Goal: Task Accomplishment & Management: Use online tool/utility

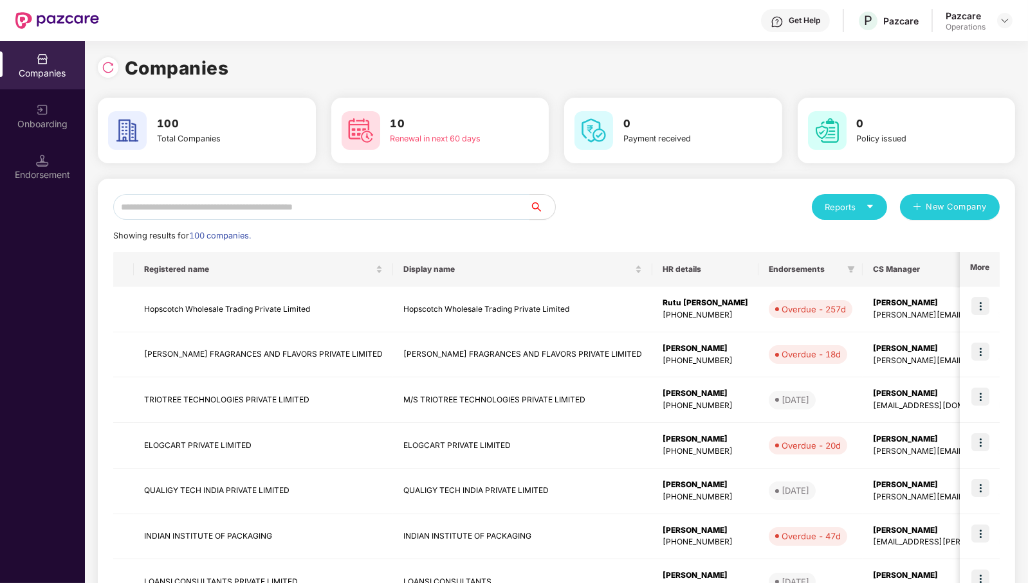
click at [493, 205] on input "text" at bounding box center [321, 207] width 416 height 26
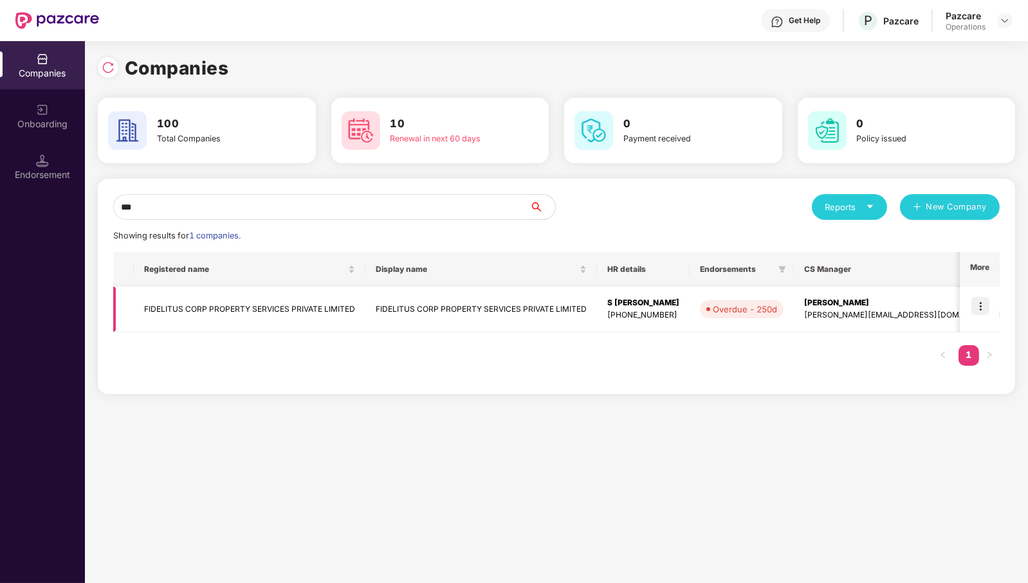
click at [981, 309] on img at bounding box center [980, 306] width 18 height 18
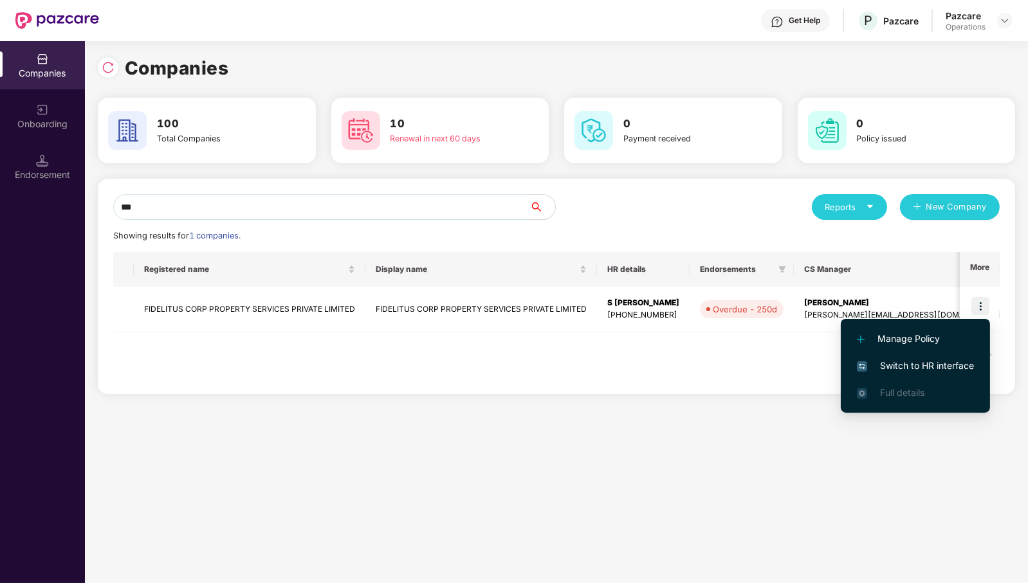
click at [232, 205] on input "***" at bounding box center [321, 207] width 416 height 26
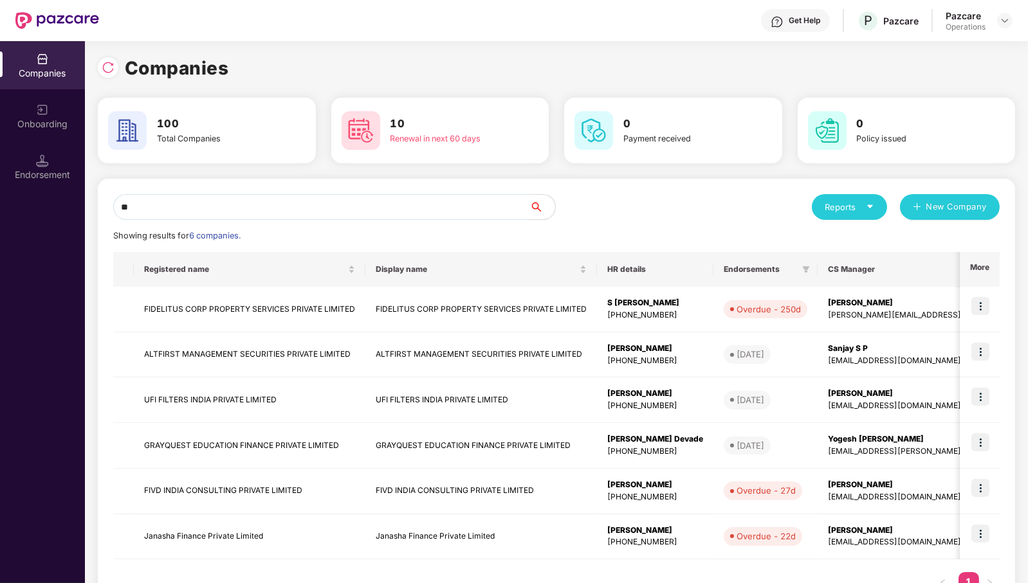
type input "*"
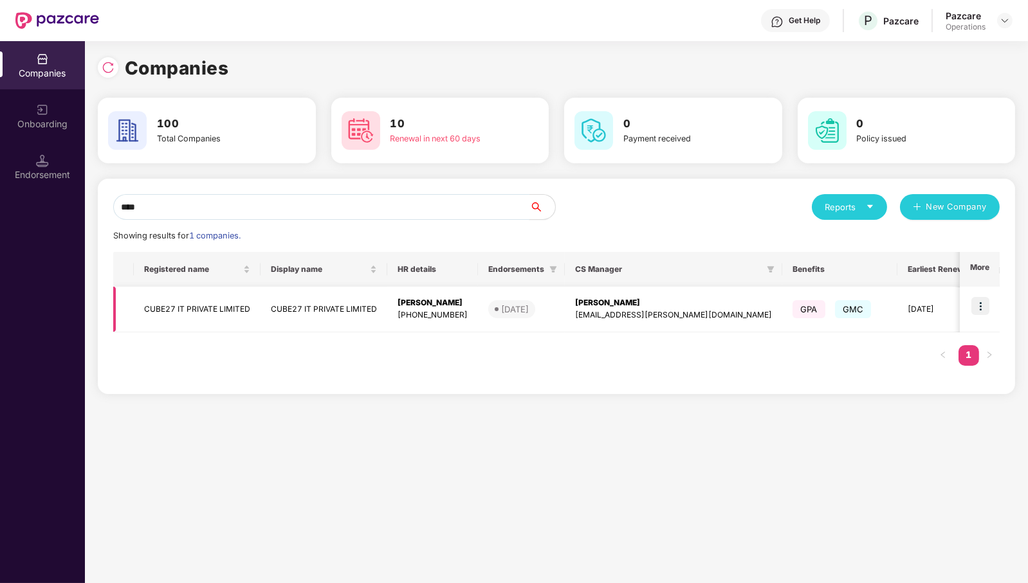
type input "****"
click at [987, 306] on img at bounding box center [980, 306] width 18 height 18
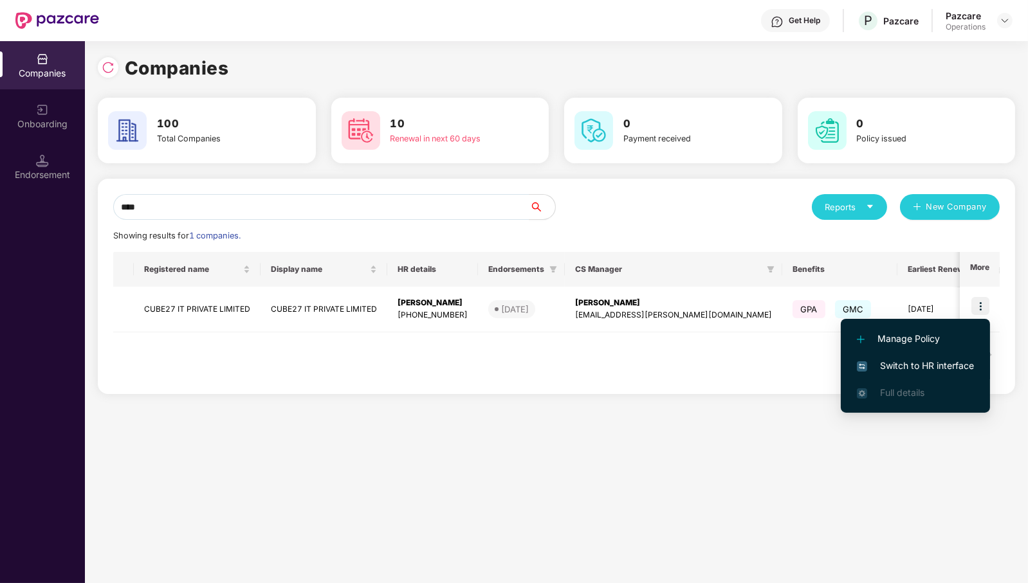
click at [956, 363] on span "Switch to HR interface" at bounding box center [915, 366] width 117 height 14
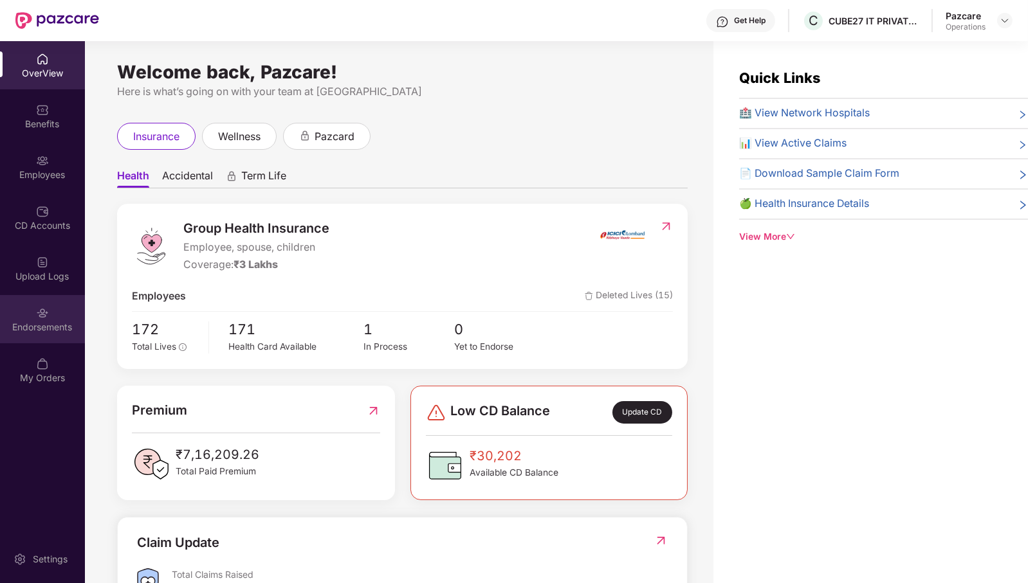
click at [48, 327] on div "Endorsements" at bounding box center [42, 327] width 85 height 13
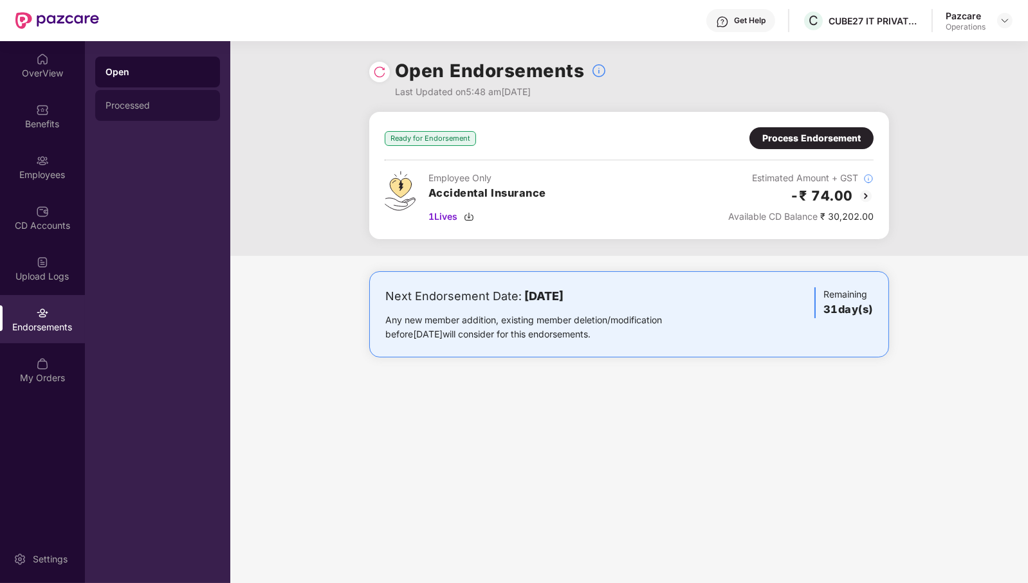
click at [160, 109] on div "Processed" at bounding box center [157, 105] width 104 height 10
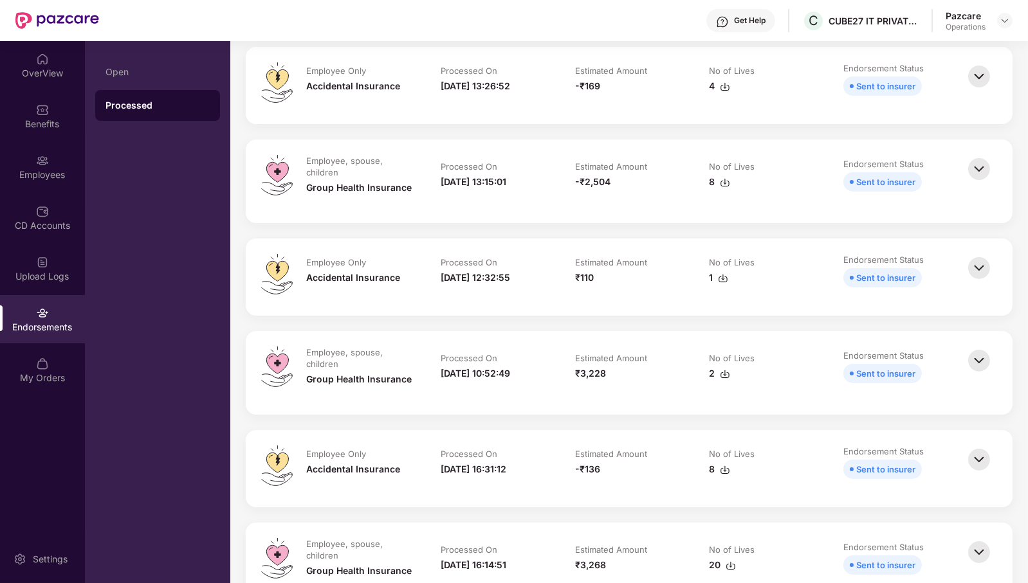
scroll to position [482, 0]
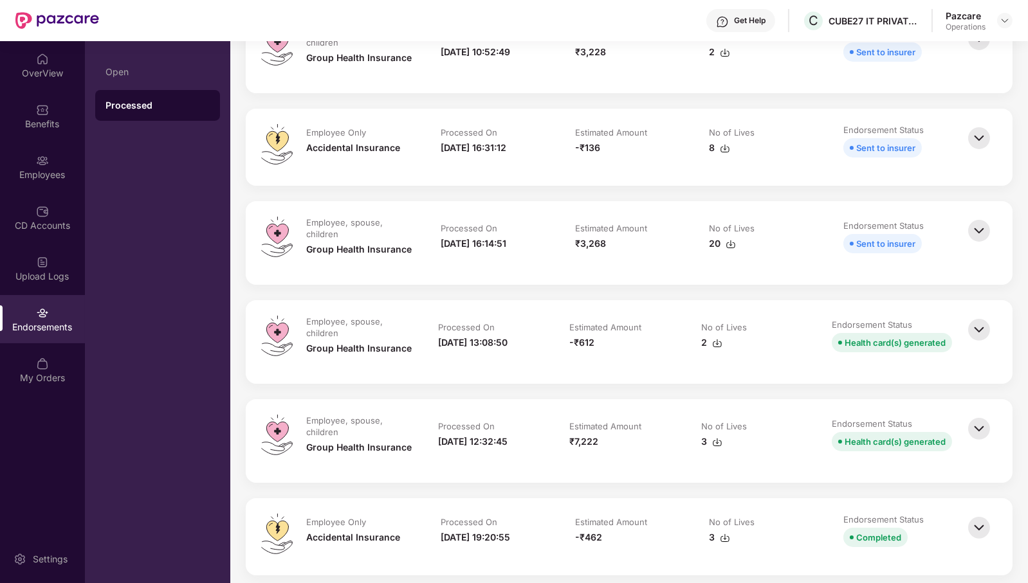
click at [984, 330] on img at bounding box center [979, 330] width 28 height 28
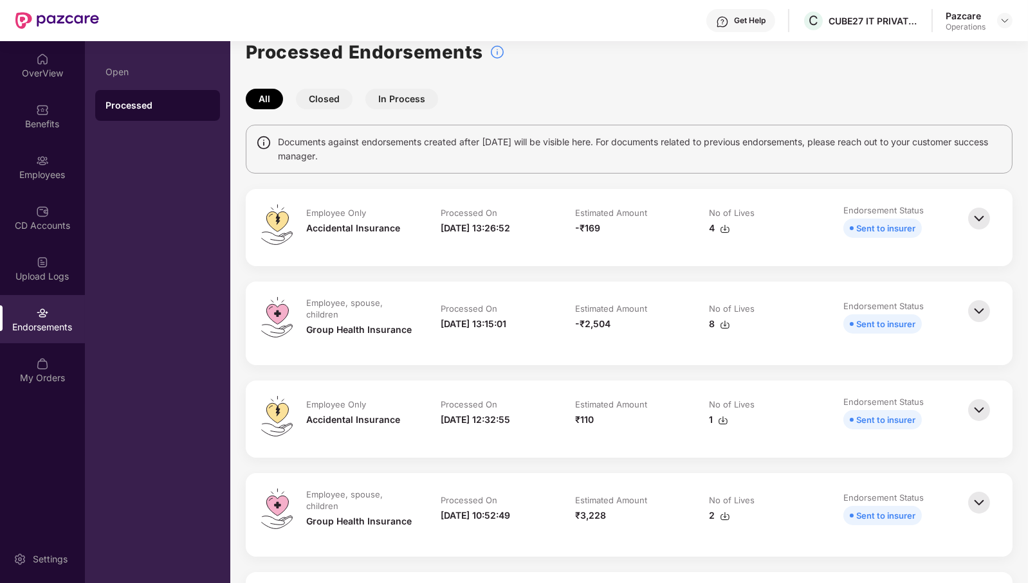
scroll to position [0, 0]
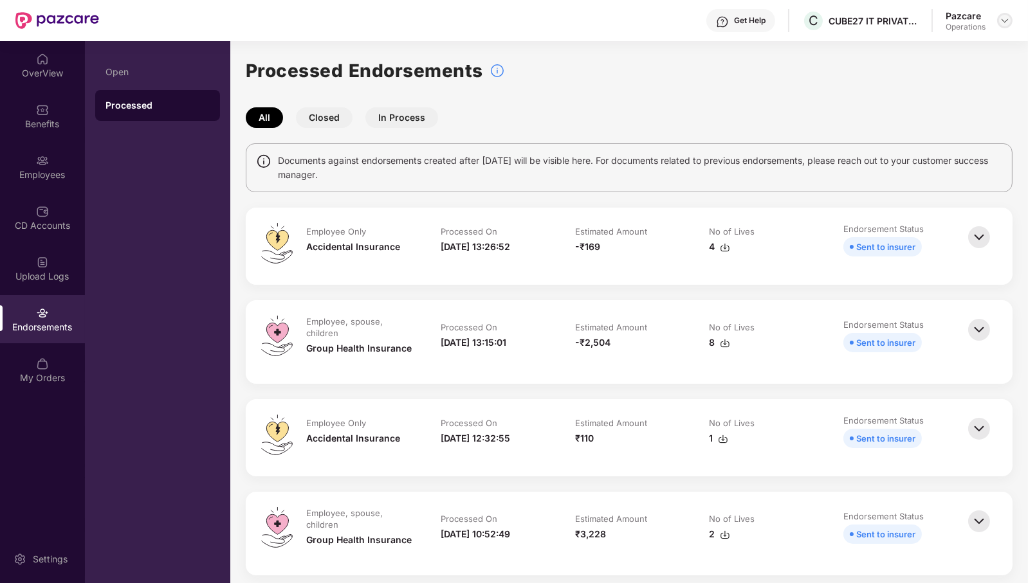
click at [1008, 20] on img at bounding box center [1004, 20] width 10 height 10
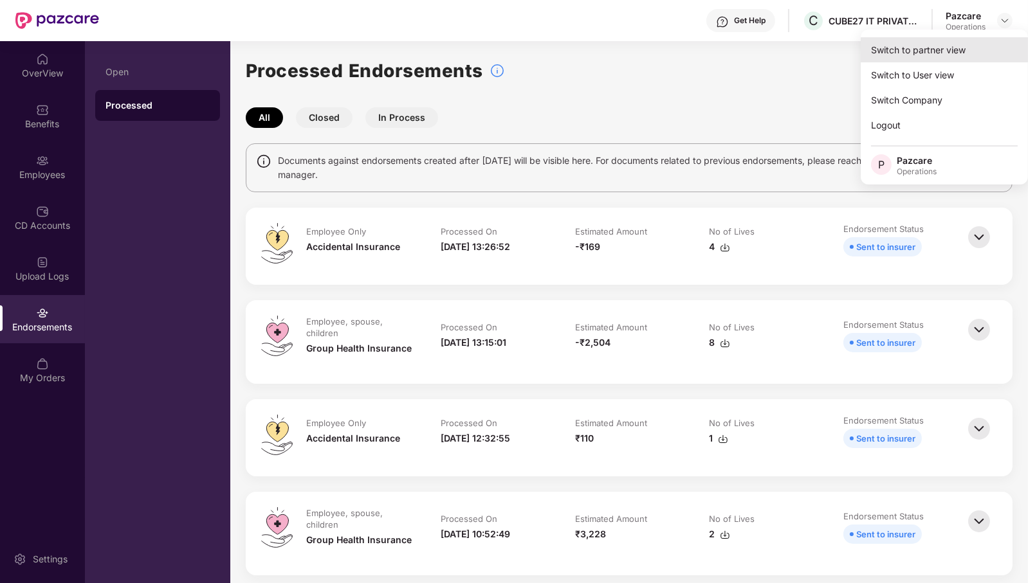
click at [952, 42] on div "Switch to partner view" at bounding box center [944, 49] width 167 height 25
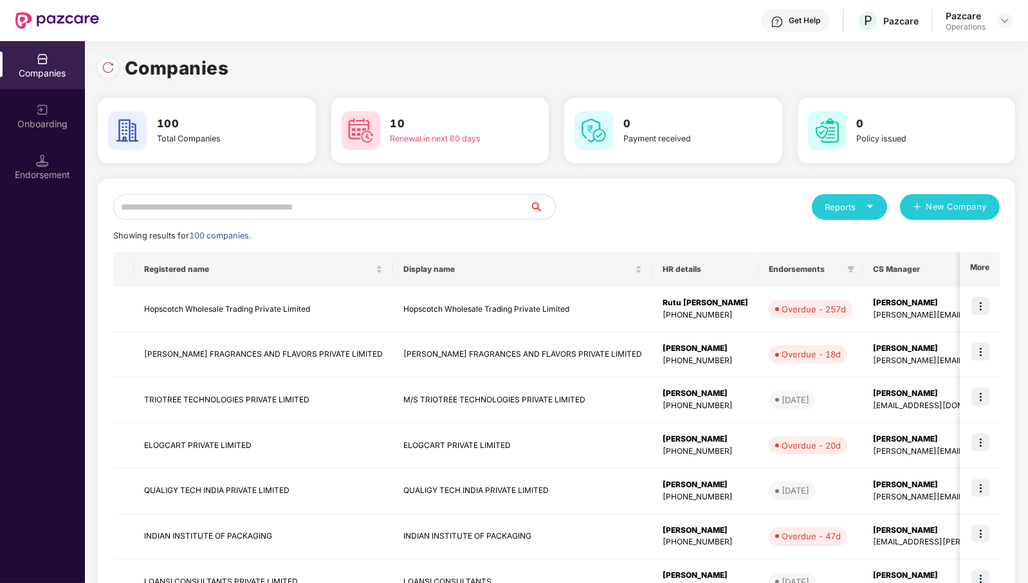
click at [356, 204] on input "text" at bounding box center [321, 207] width 416 height 26
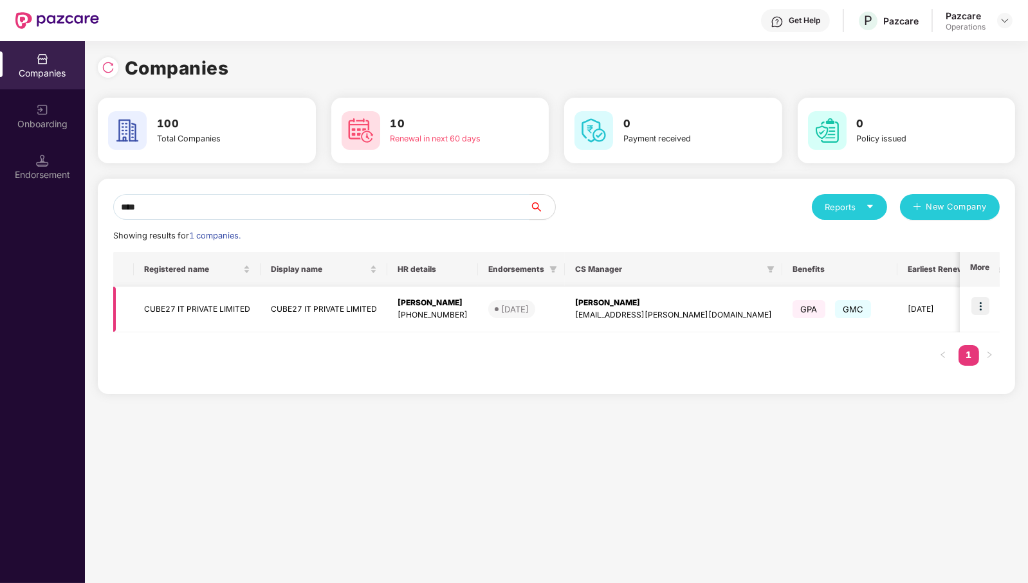
type input "****"
click at [198, 303] on td "CUBE27 IT PRIVATE LIMITED" at bounding box center [197, 310] width 127 height 46
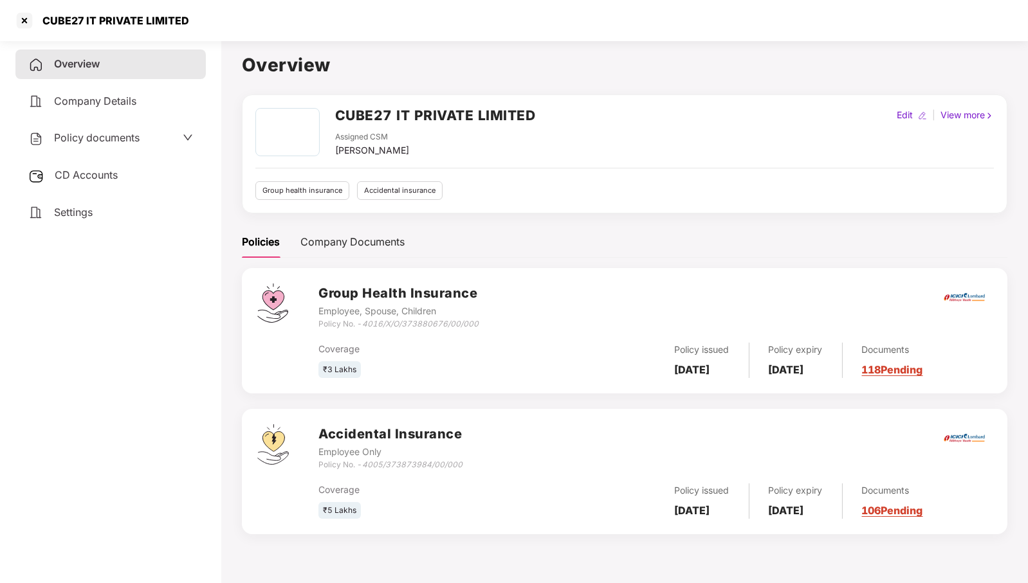
click at [119, 133] on span "Policy documents" at bounding box center [97, 137] width 86 height 13
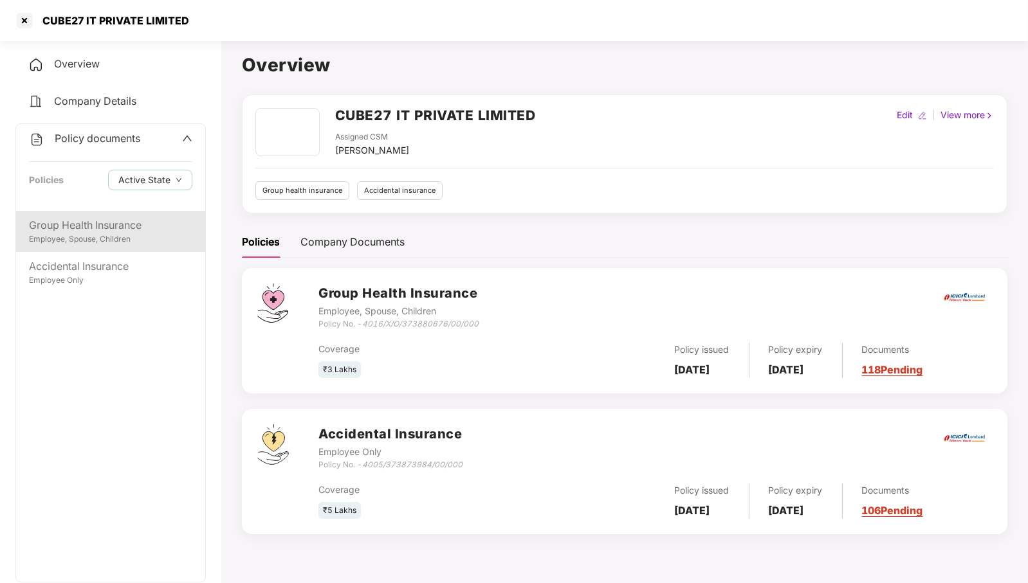
click at [88, 229] on div "Group Health Insurance" at bounding box center [110, 225] width 163 height 16
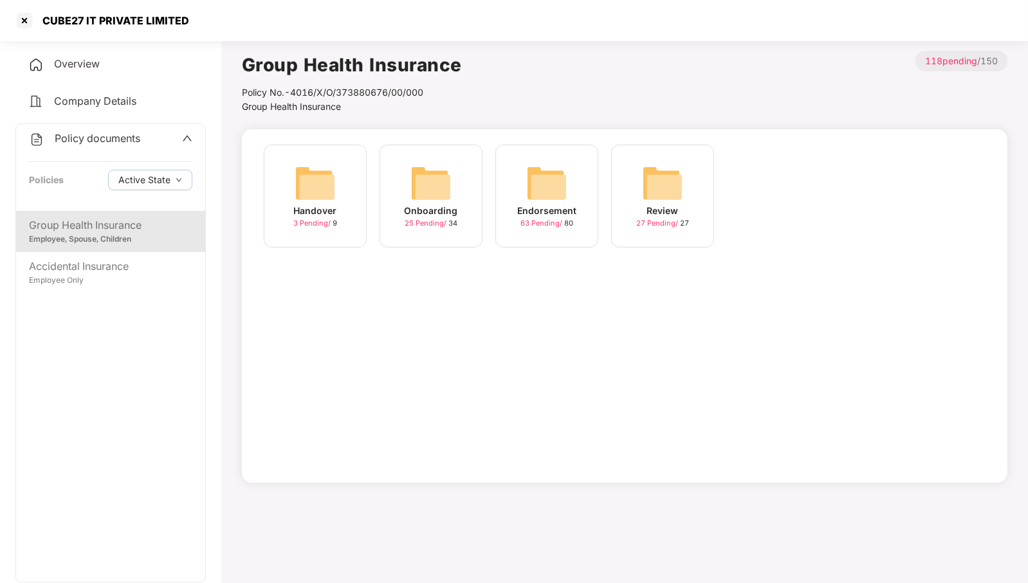
click at [555, 182] on img at bounding box center [546, 183] width 41 height 41
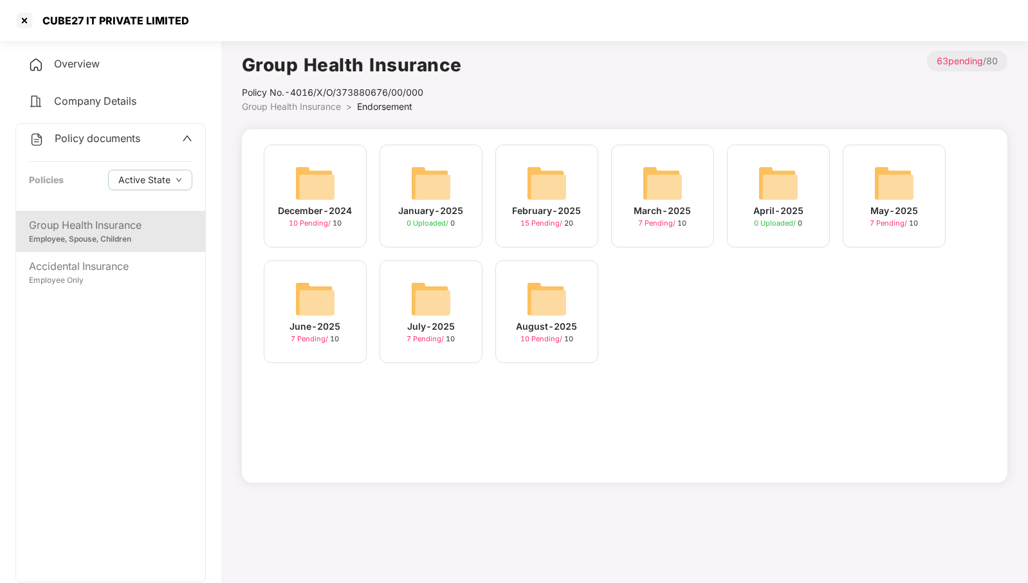
click at [554, 297] on img at bounding box center [546, 298] width 41 height 41
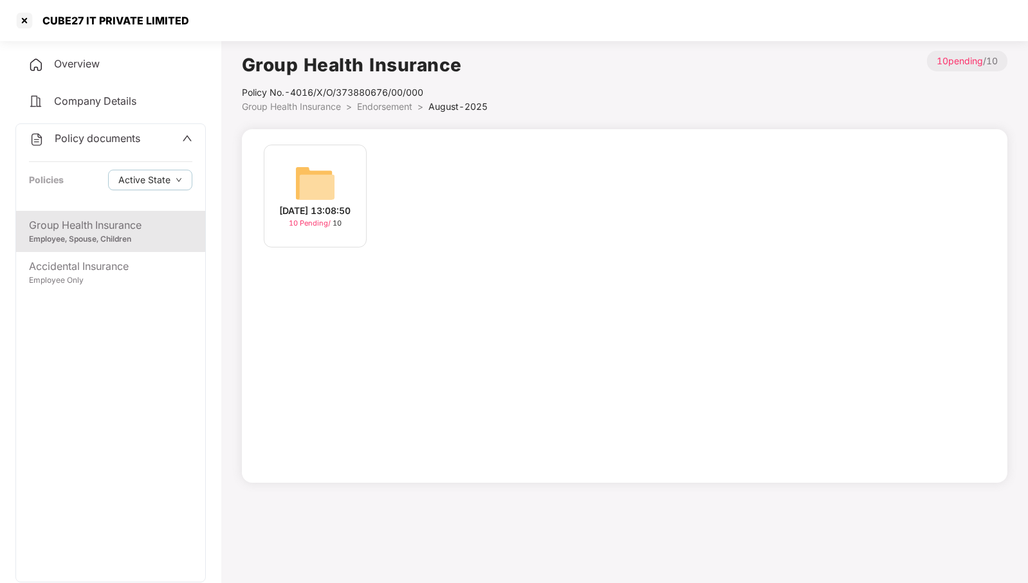
click at [304, 174] on img at bounding box center [315, 183] width 41 height 41
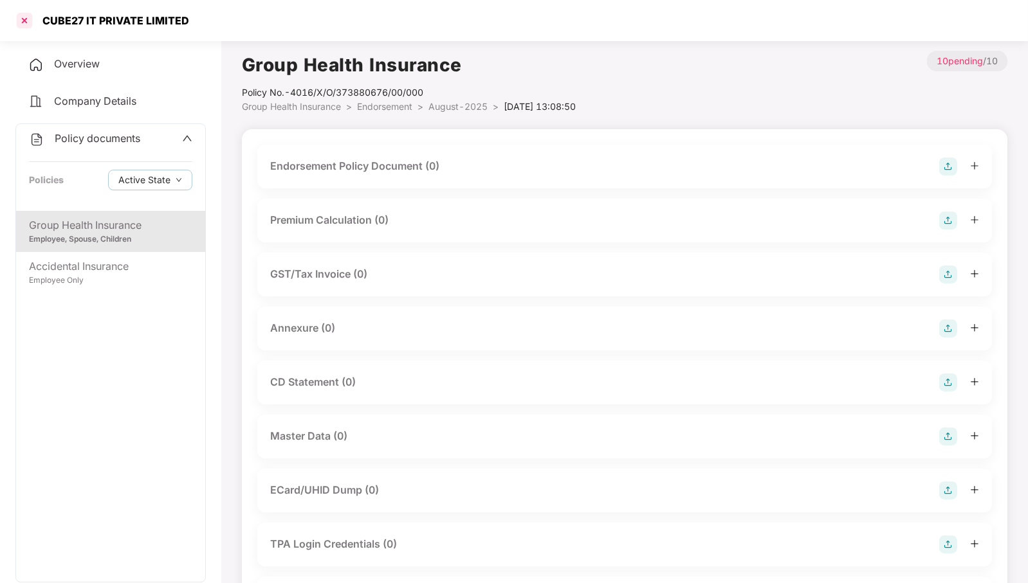
click at [26, 26] on div at bounding box center [24, 20] width 21 height 21
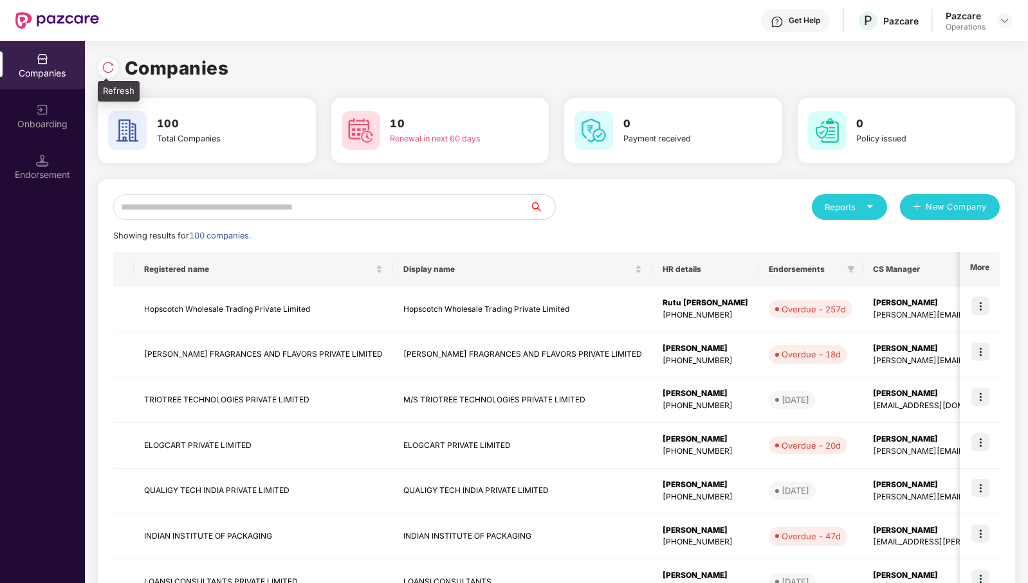
click at [108, 66] on img at bounding box center [108, 67] width 13 height 13
click at [448, 211] on input "text" at bounding box center [321, 207] width 416 height 26
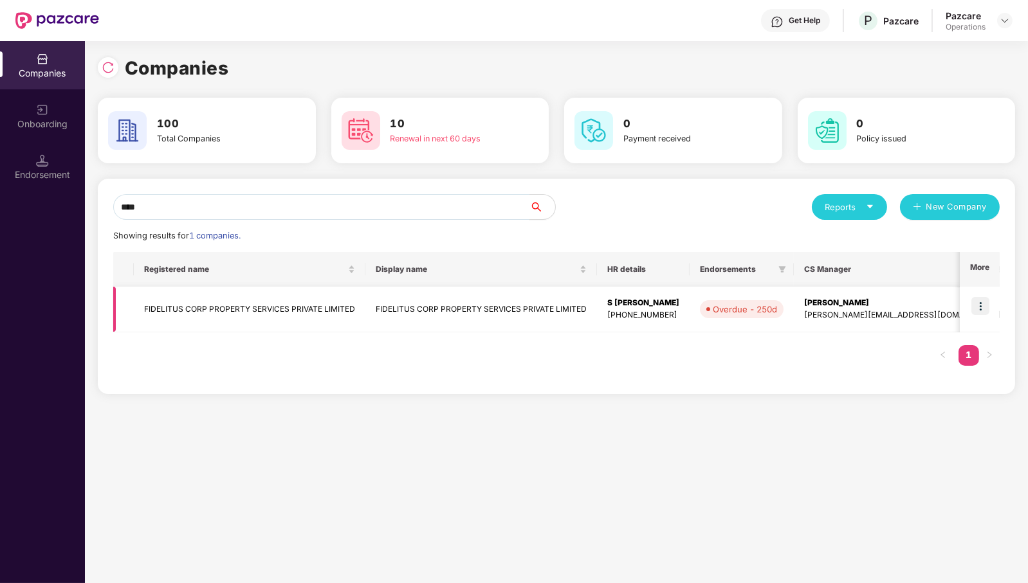
type input "****"
click at [224, 305] on td "FIDELITUS CORP PROPERTY SERVICES PRIVATE LIMITED" at bounding box center [250, 310] width 232 height 46
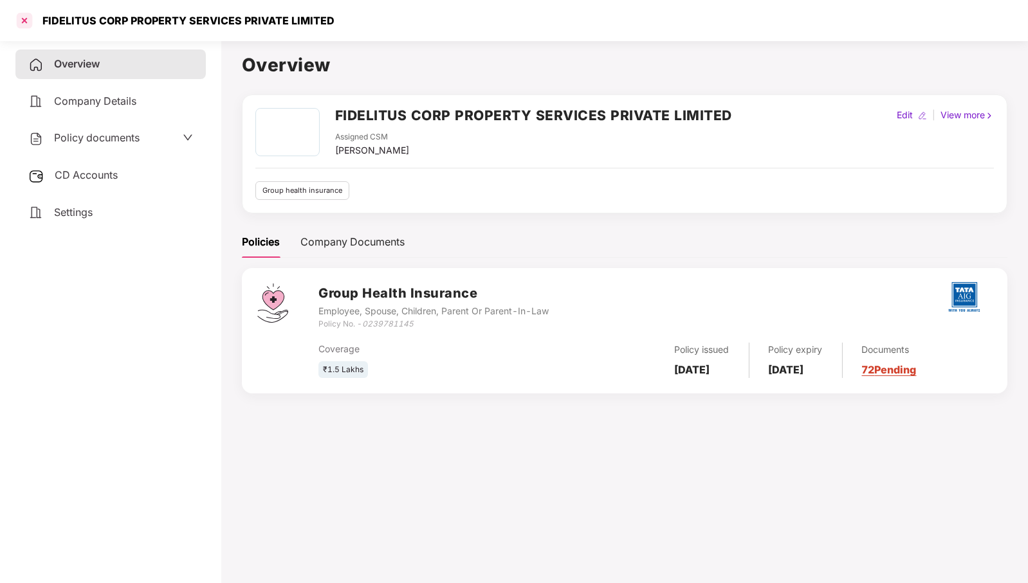
click at [20, 26] on div at bounding box center [24, 20] width 21 height 21
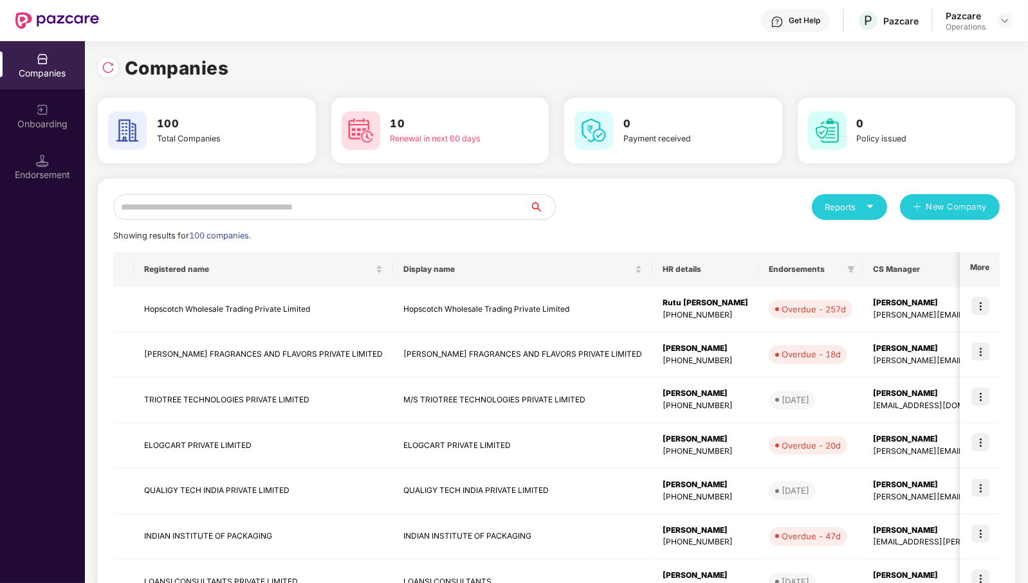
click at [347, 209] on input "text" at bounding box center [321, 207] width 416 height 26
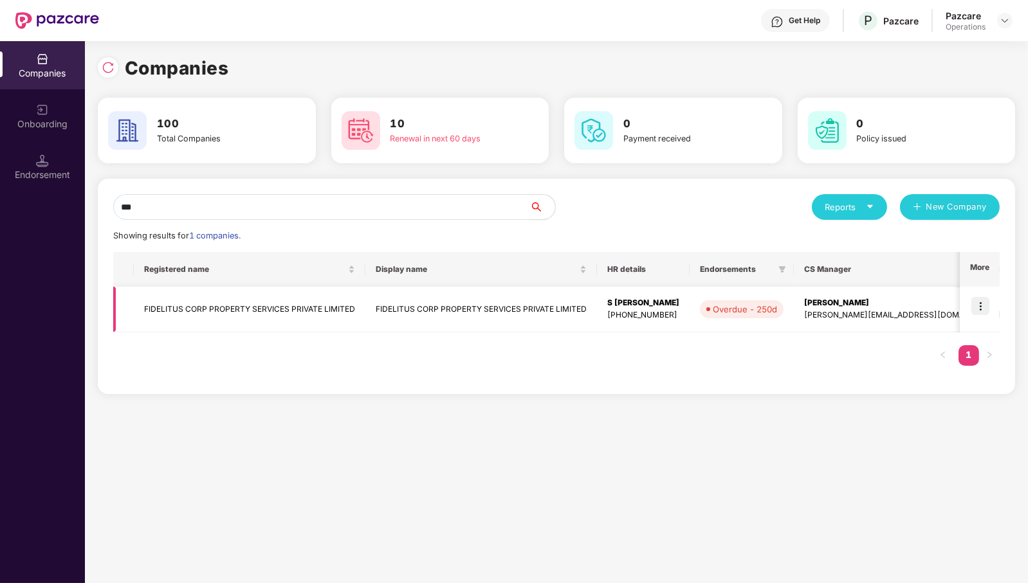
type input "***"
click at [988, 306] on img at bounding box center [980, 306] width 18 height 18
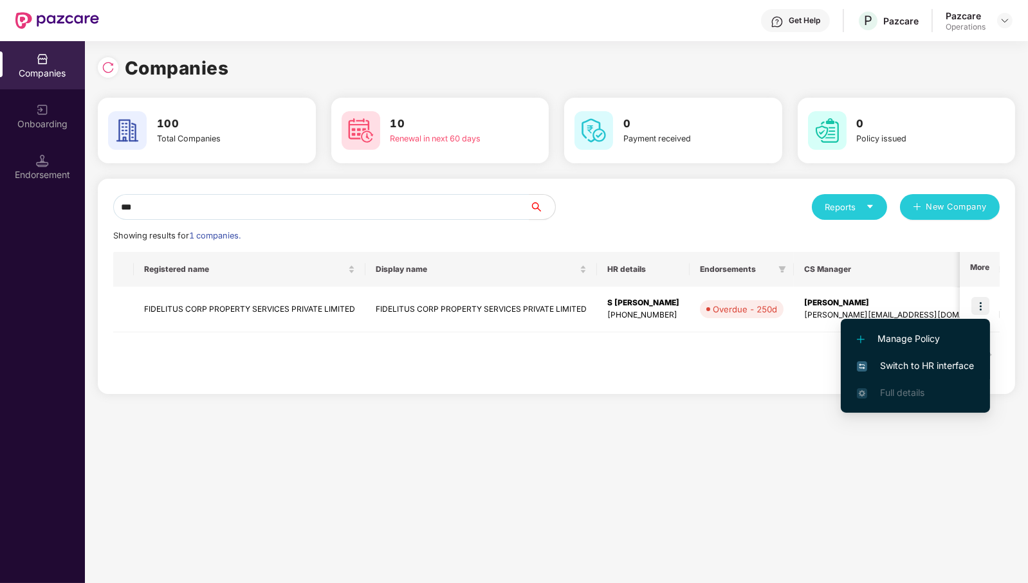
click at [938, 361] on span "Switch to HR interface" at bounding box center [915, 366] width 117 height 14
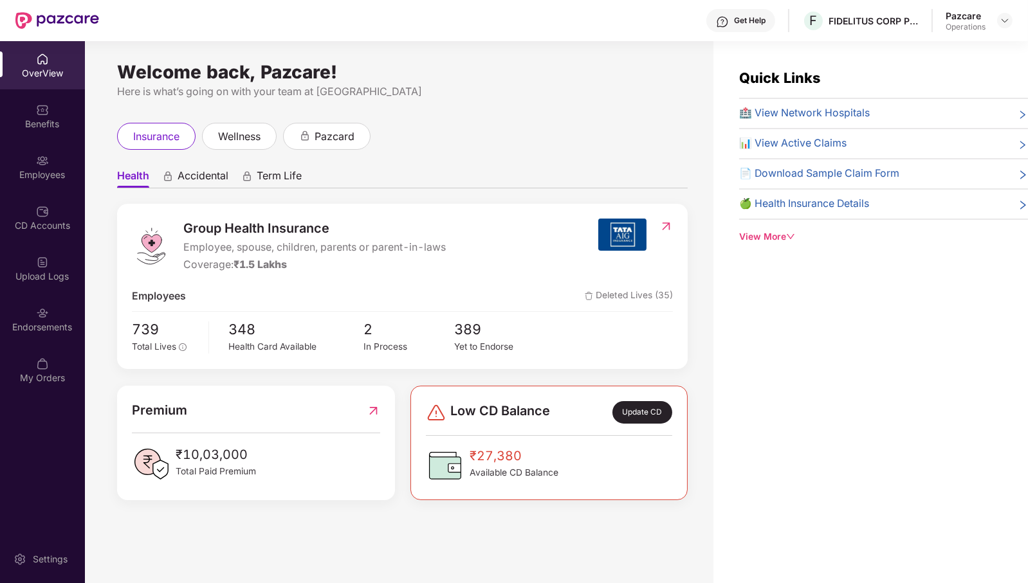
click at [46, 322] on div "Endorsements" at bounding box center [42, 327] width 85 height 13
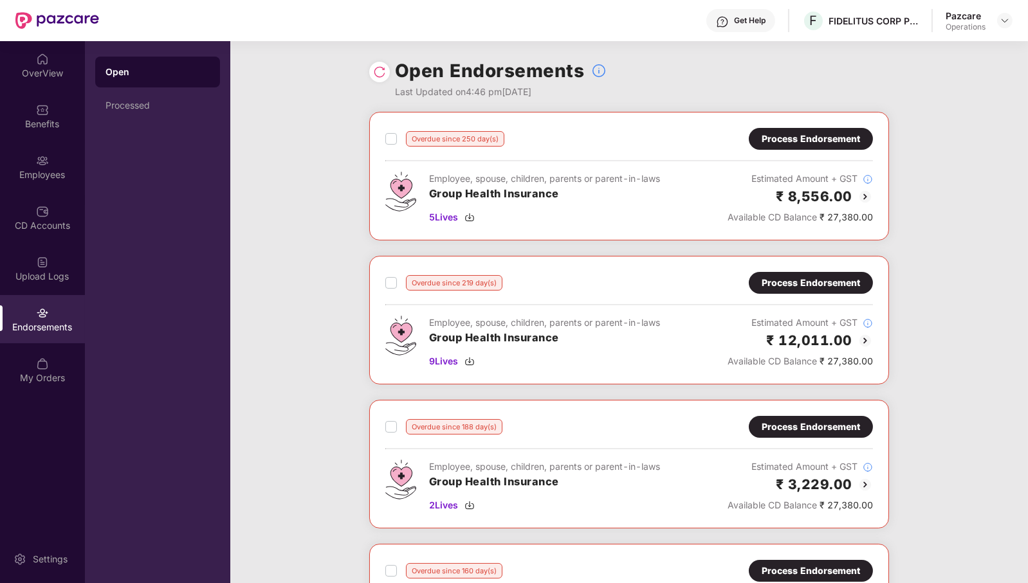
click at [376, 71] on img at bounding box center [379, 72] width 13 height 13
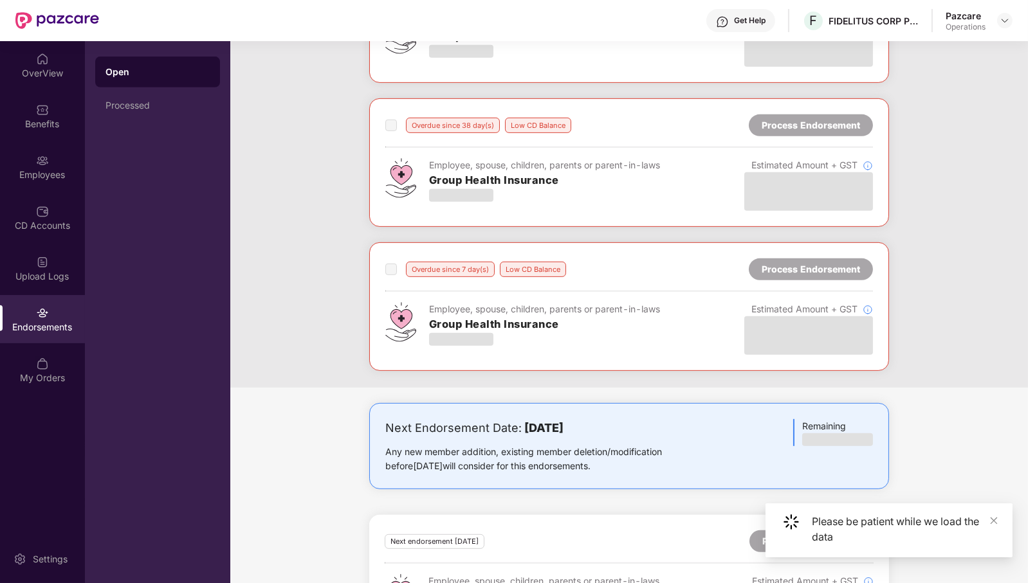
scroll to position [1109, 0]
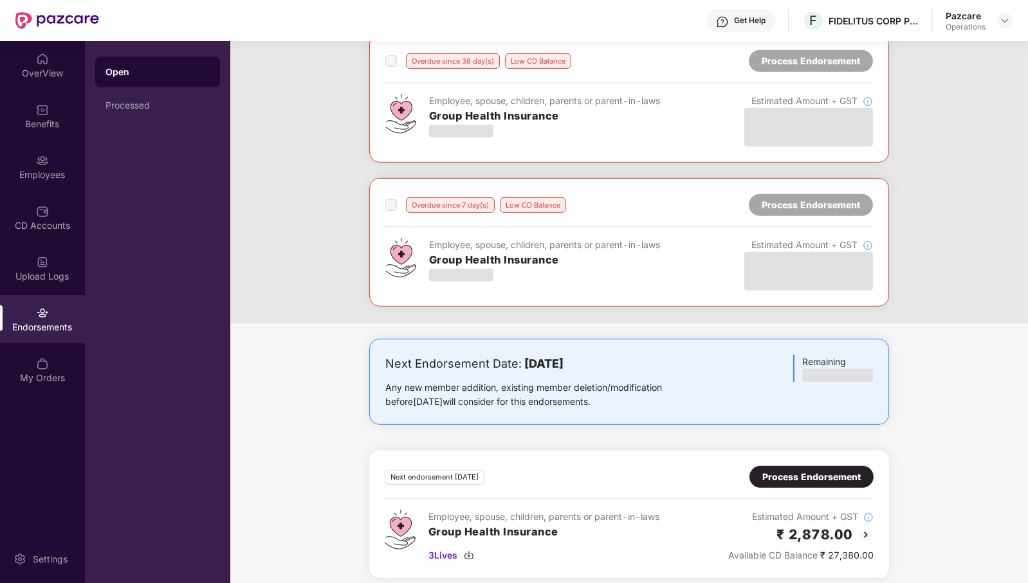
click at [824, 470] on div "Process Endorsement" at bounding box center [811, 477] width 98 height 14
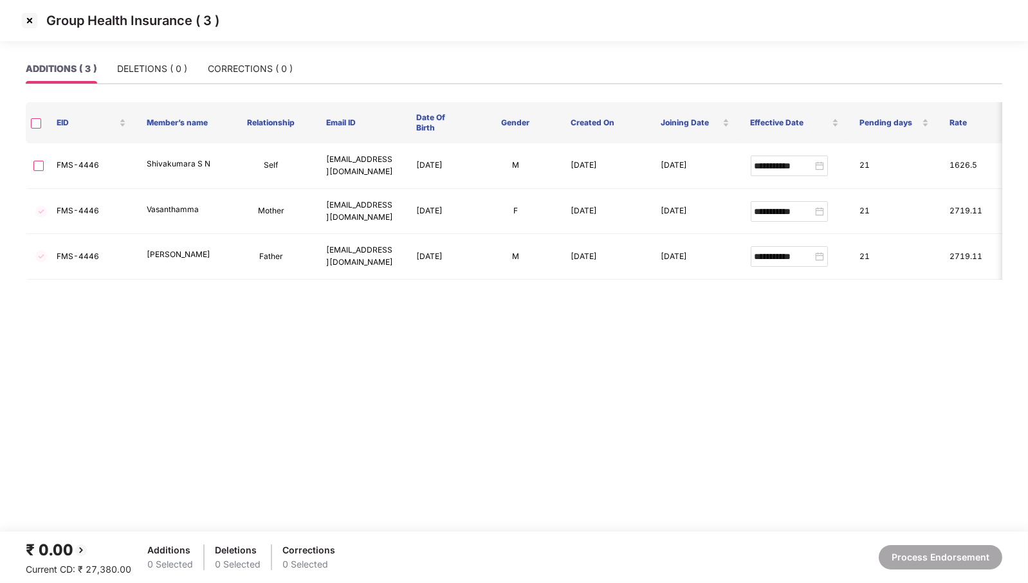
click at [29, 23] on img at bounding box center [29, 20] width 21 height 21
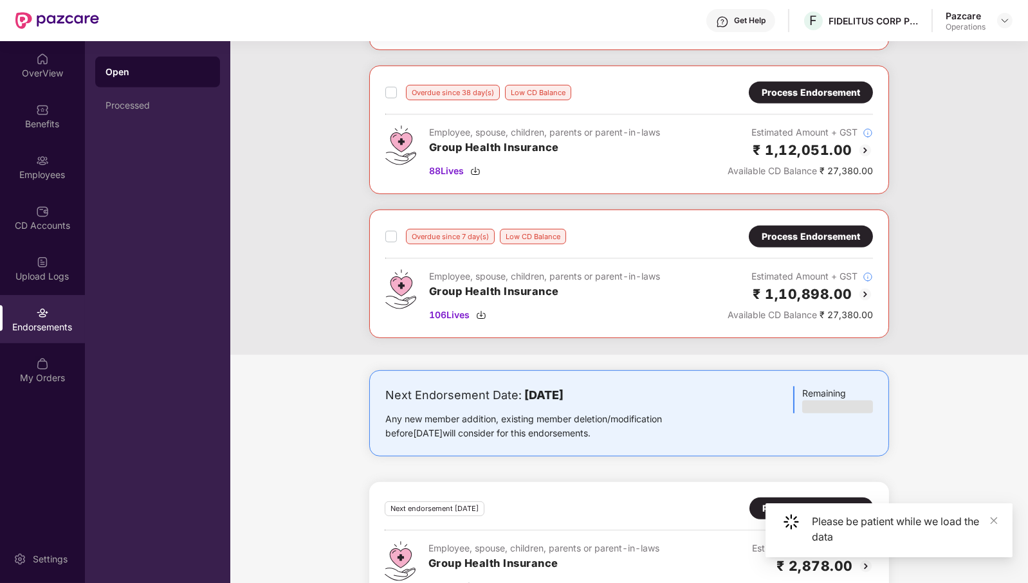
scroll to position [1109, 0]
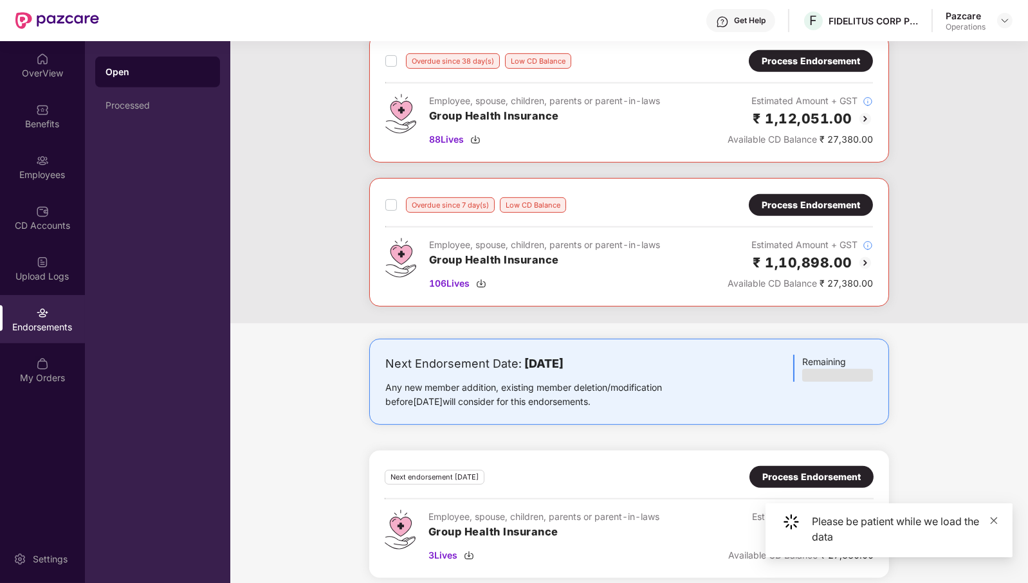
click at [995, 518] on icon "close" at bounding box center [993, 520] width 9 height 9
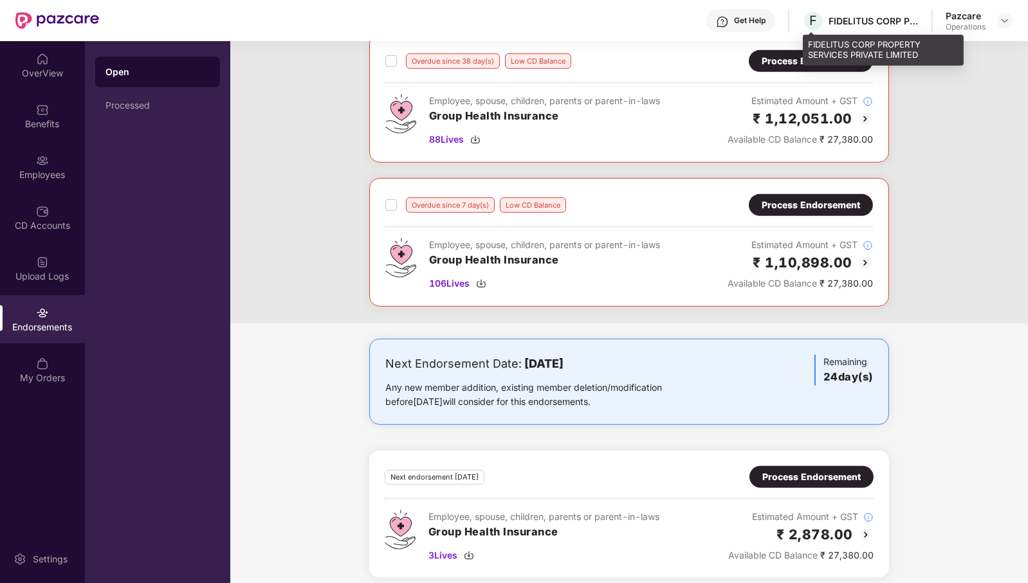
click at [854, 17] on div "FIDELITUS CORP PROPERTY SERVICES PRIVATE LIMITED" at bounding box center [873, 21] width 90 height 12
copy div "FIDELITUS"
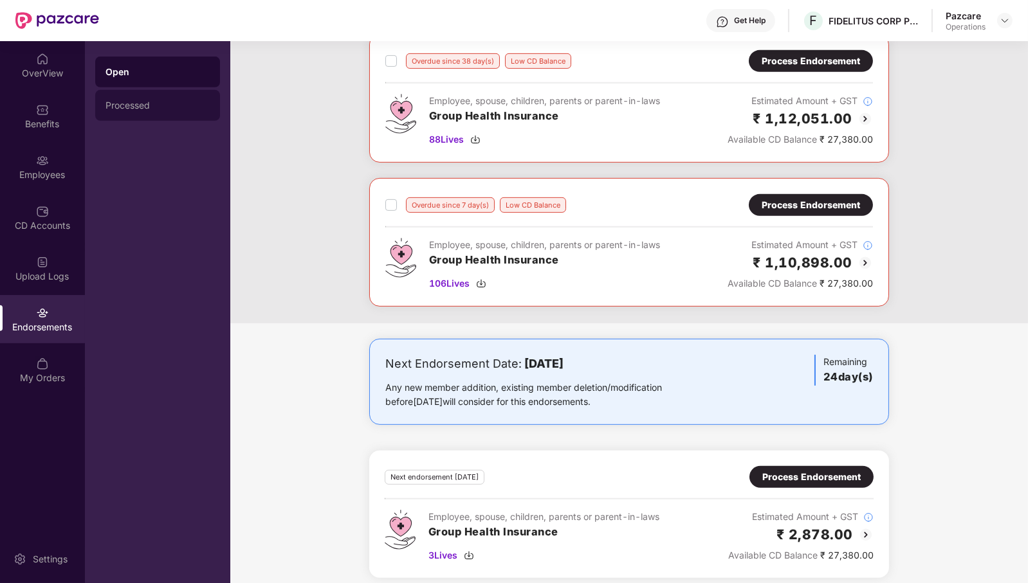
click at [142, 108] on div "Processed" at bounding box center [157, 105] width 104 height 10
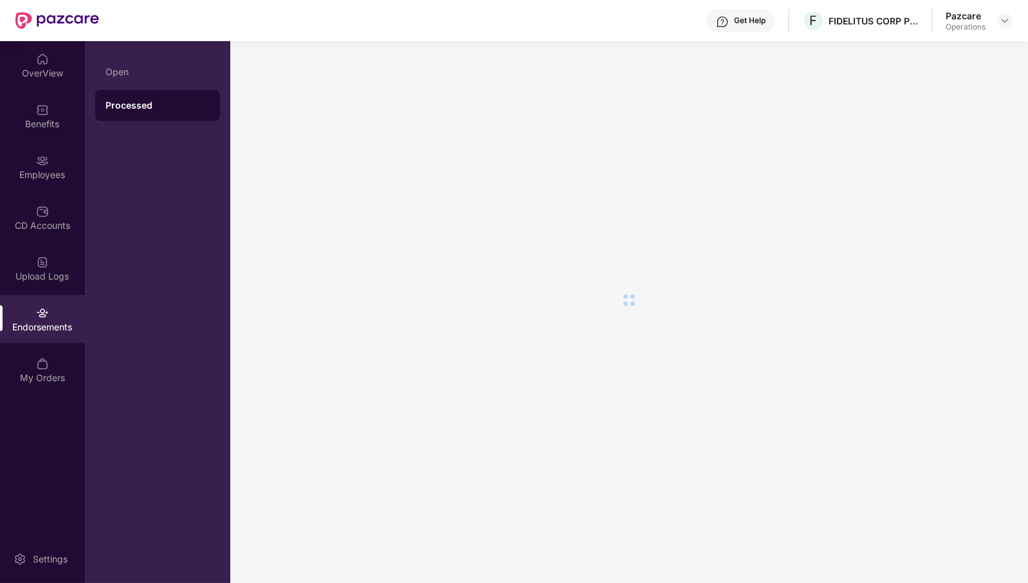
scroll to position [0, 0]
click at [42, 59] on img at bounding box center [42, 59] width 13 height 13
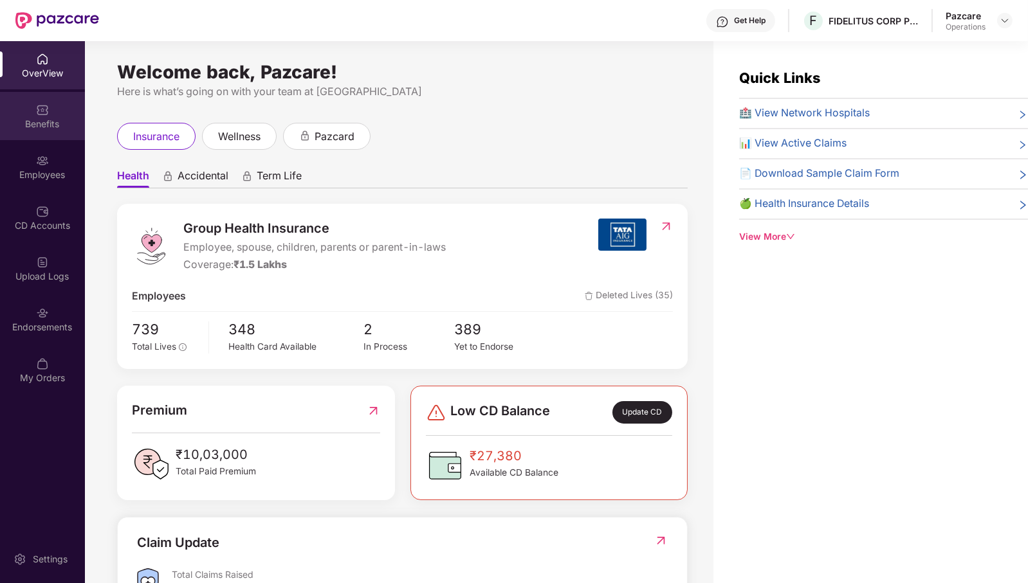
click at [51, 115] on div "Benefits" at bounding box center [42, 116] width 85 height 48
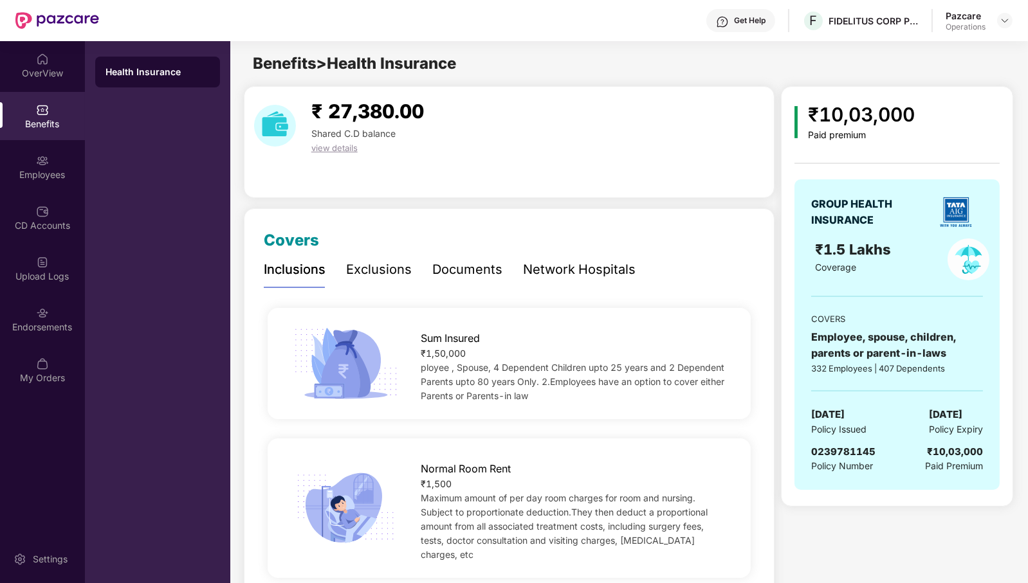
click at [849, 451] on span "0239781145" at bounding box center [843, 452] width 64 height 12
copy span "0239781145"
click at [49, 324] on div "Endorsements" at bounding box center [42, 327] width 85 height 13
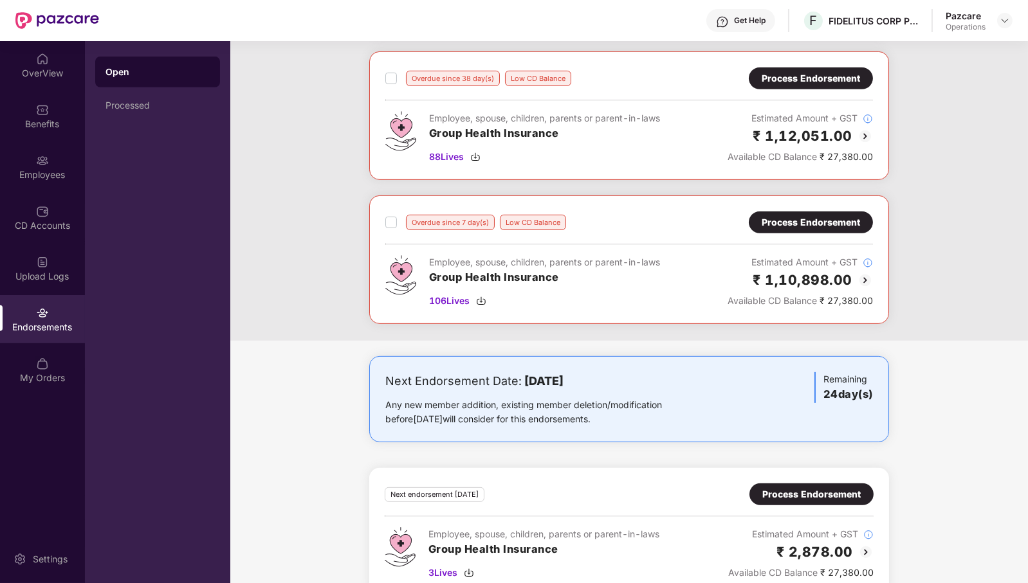
scroll to position [1109, 0]
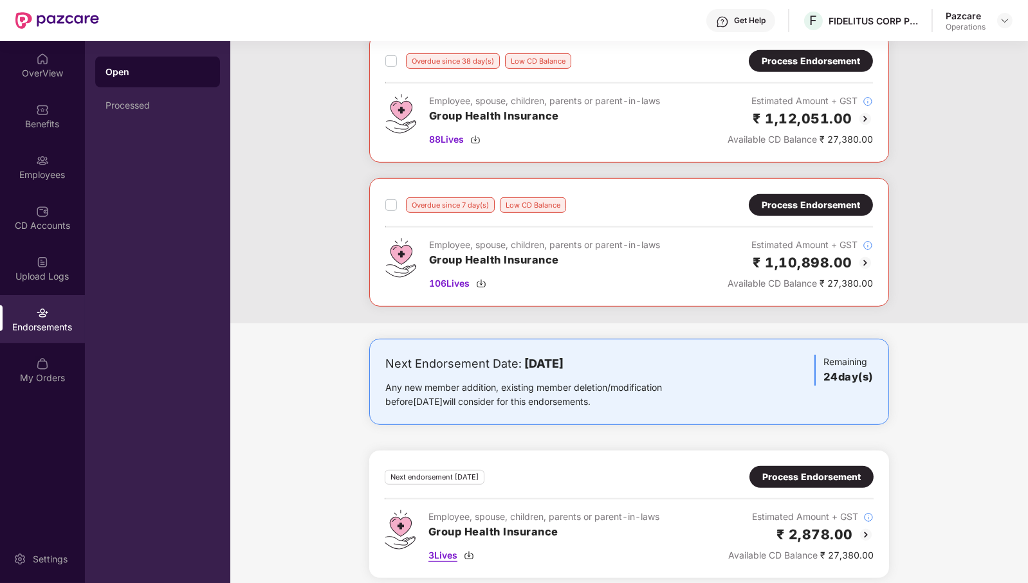
click at [447, 549] on span "3 Lives" at bounding box center [442, 556] width 29 height 14
click at [806, 470] on div "Process Endorsement" at bounding box center [811, 477] width 98 height 14
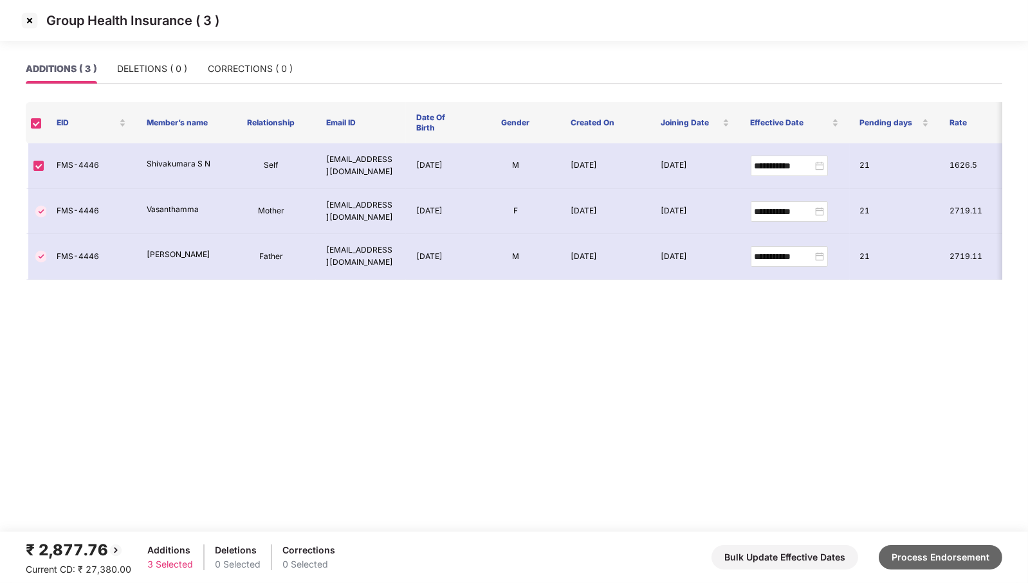
click at [968, 556] on button "Process Endorsement" at bounding box center [940, 557] width 123 height 24
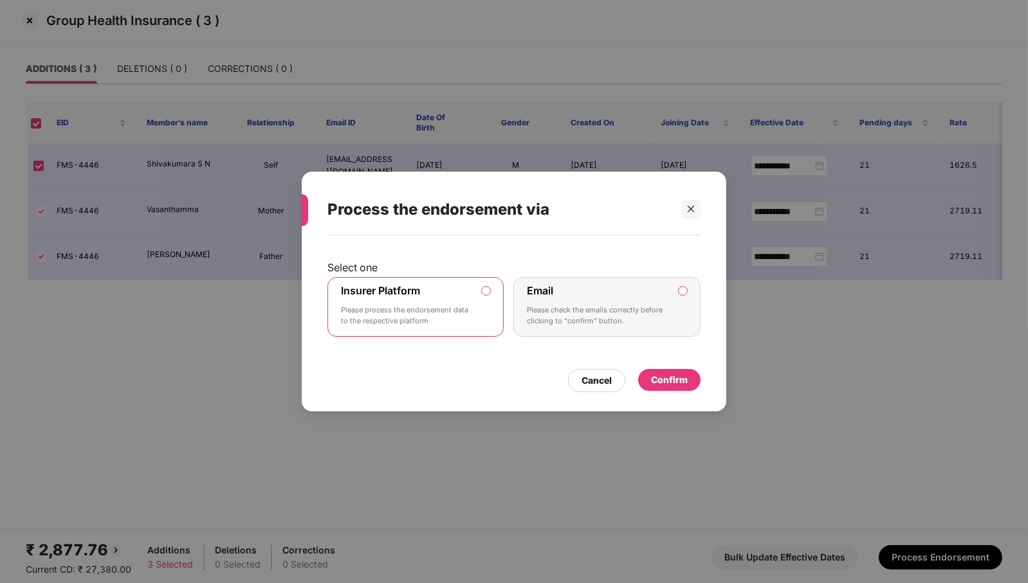
click at [684, 373] on div "Confirm" at bounding box center [669, 380] width 37 height 14
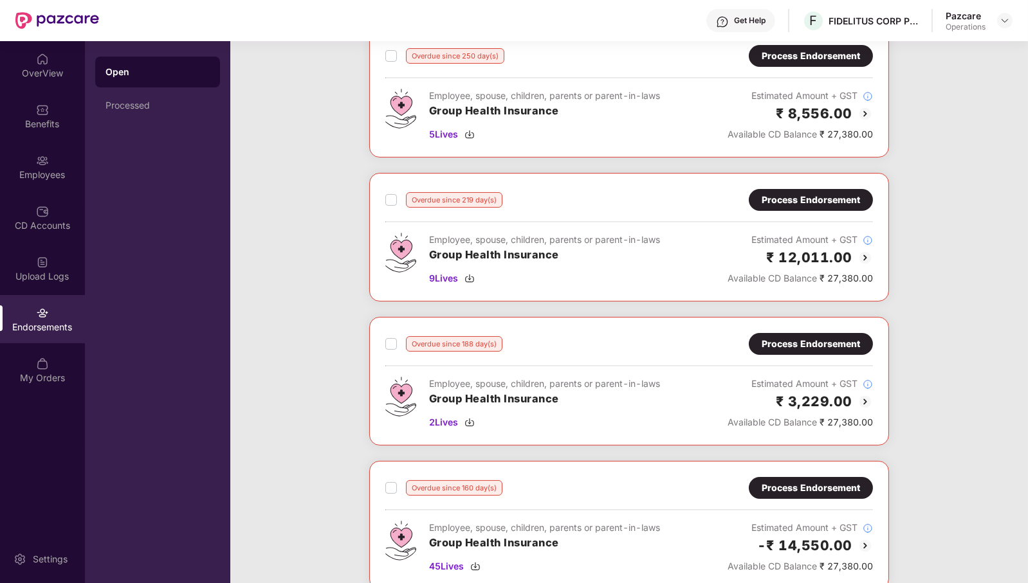
scroll to position [0, 0]
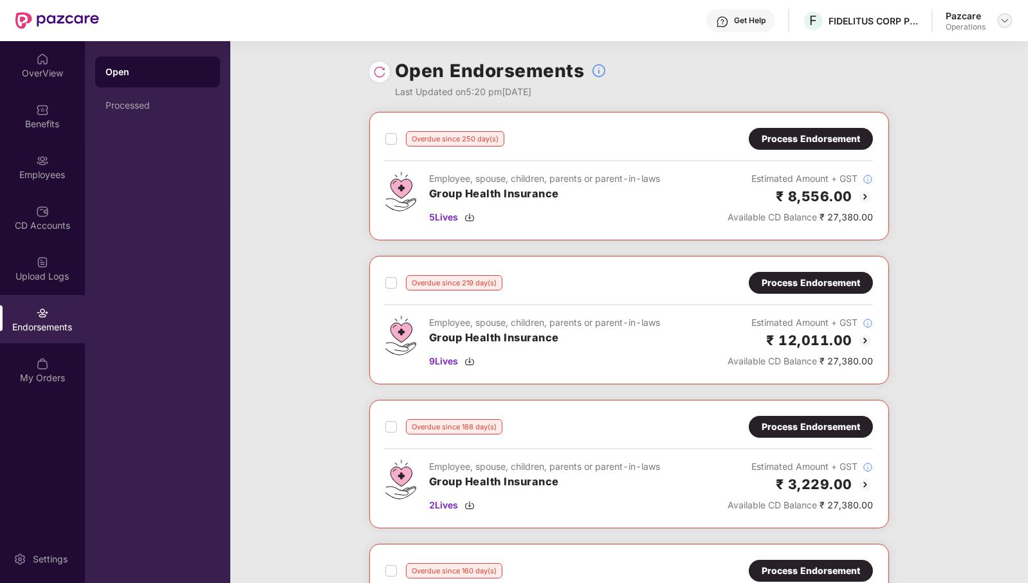
click at [1002, 24] on img at bounding box center [1004, 20] width 10 height 10
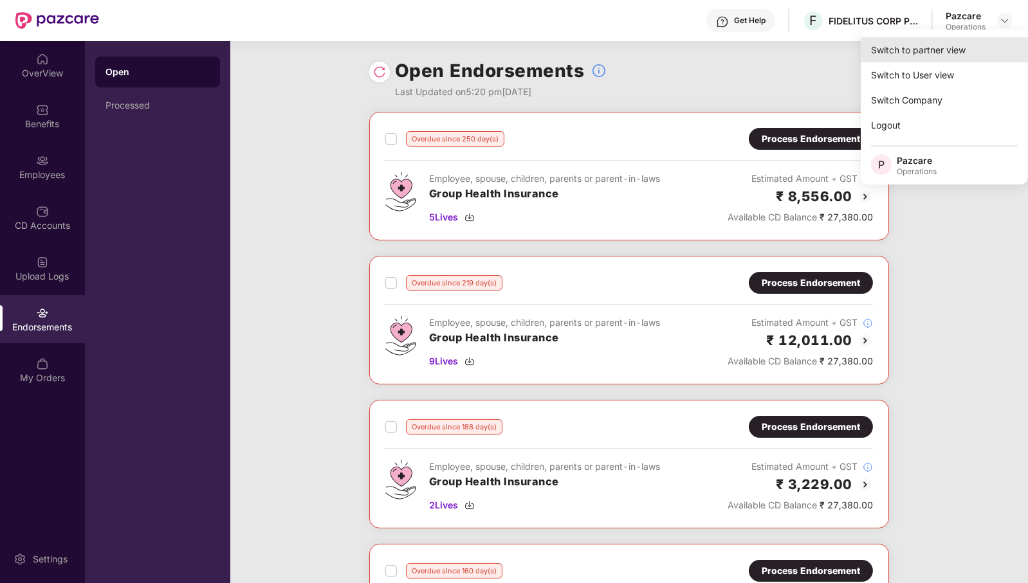
click at [958, 43] on div "Switch to partner view" at bounding box center [944, 49] width 167 height 25
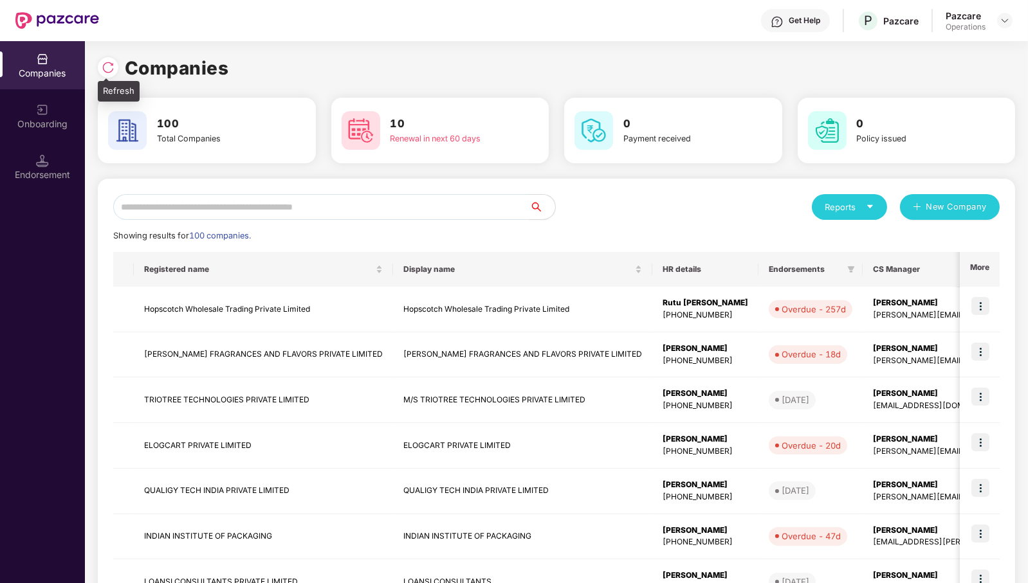
click at [102, 62] on img at bounding box center [108, 67] width 13 height 13
click at [101, 62] on icon "loading" at bounding box center [104, 68] width 12 height 12
click at [1008, 24] on img at bounding box center [1004, 20] width 10 height 10
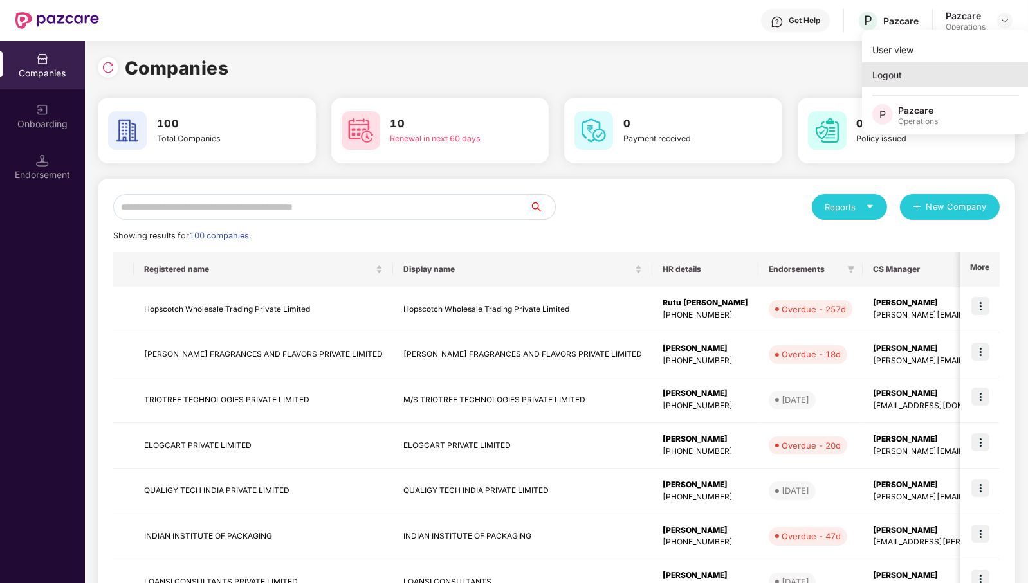
click at [940, 77] on div "Logout" at bounding box center [945, 74] width 167 height 25
